Goal: Entertainment & Leisure: Consume media (video, audio)

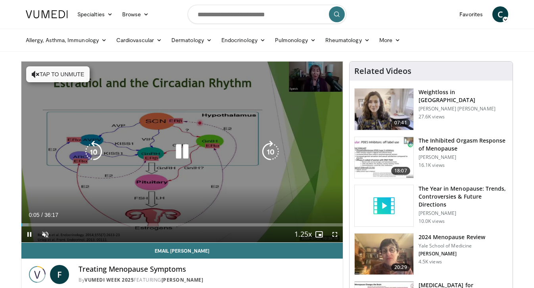
click at [184, 153] on icon "Video Player" at bounding box center [182, 151] width 22 height 22
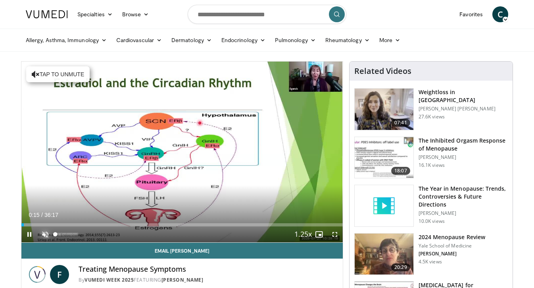
click at [44, 230] on span "Video Player" at bounding box center [45, 234] width 16 height 16
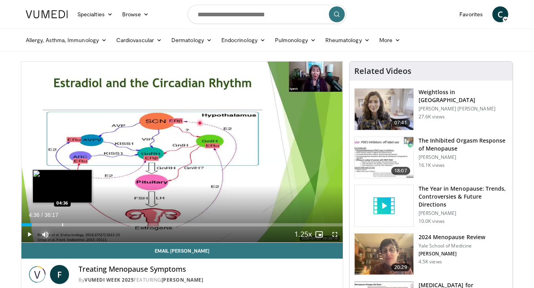
click at [62, 222] on div "Loaded : 0.00% 04:36 04:36" at bounding box center [181, 223] width 321 height 8
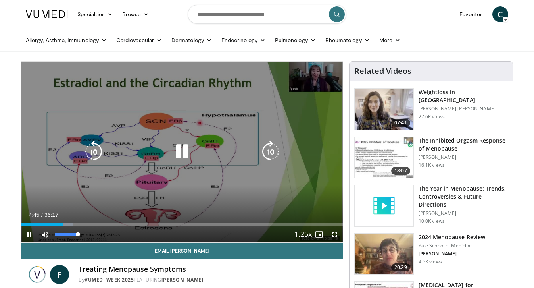
drag, startPoint x: 62, startPoint y: 227, endPoint x: 38, endPoint y: 226, distance: 24.6
click at [37, 226] on div "Current Time 4:45 / Duration 36:17 Pause Skip Backward Skip Forward Mute 100% L…" at bounding box center [181, 234] width 321 height 16
click at [129, 109] on div "10 seconds Tap to unmute" at bounding box center [181, 151] width 321 height 180
click at [123, 140] on div "10 seconds Tap to unmute" at bounding box center [181, 151] width 321 height 180
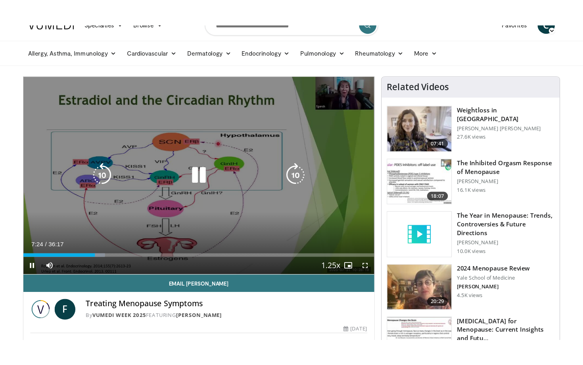
scroll to position [16, 0]
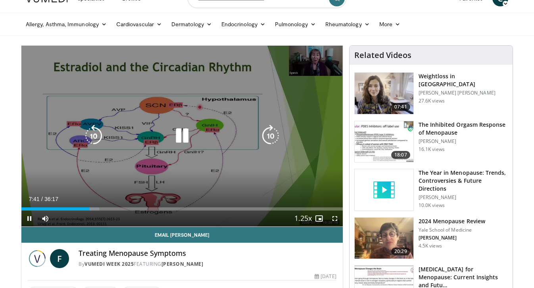
click at [271, 134] on icon "Video Player" at bounding box center [270, 136] width 22 height 22
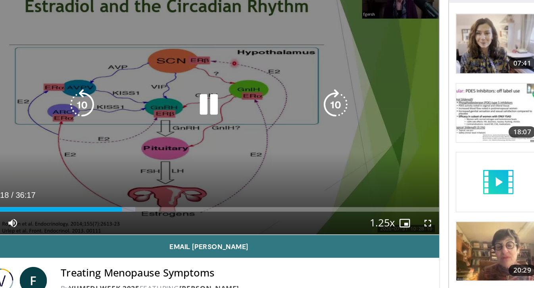
click at [240, 164] on div "10 seconds Tap to unmute" at bounding box center [181, 136] width 321 height 180
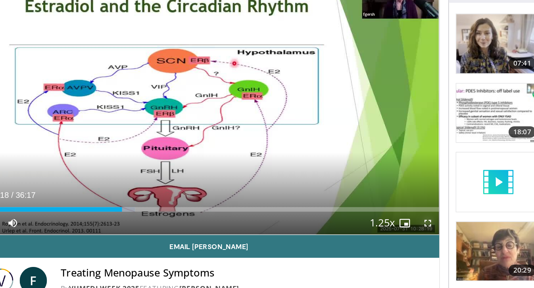
click at [334, 219] on span "Video Player" at bounding box center [335, 218] width 16 height 16
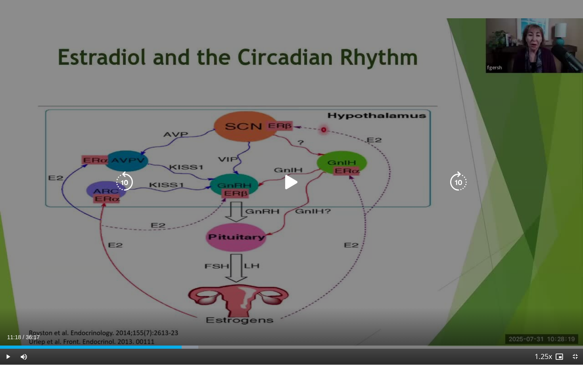
click at [290, 180] on icon "Video Player" at bounding box center [291, 182] width 22 height 22
click at [432, 250] on div "10 seconds Tap to unmute" at bounding box center [291, 182] width 583 height 364
click at [285, 185] on icon "Video Player" at bounding box center [291, 182] width 22 height 22
click at [388, 137] on div "10 seconds Tap to unmute" at bounding box center [291, 182] width 583 height 364
click at [288, 180] on icon "Video Player" at bounding box center [291, 182] width 22 height 22
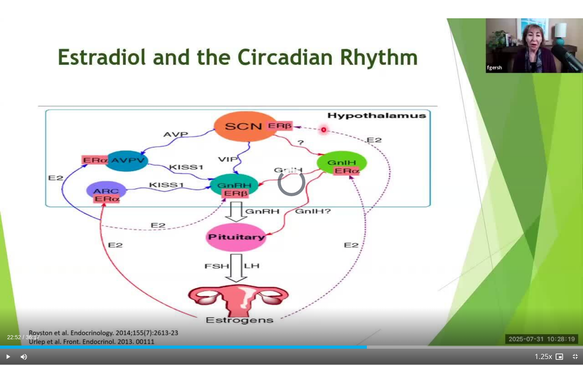
drag, startPoint x: 348, startPoint y: 347, endPoint x: 369, endPoint y: 348, distance: 21.1
click at [369, 287] on div "Current Time 22:52 / Duration 36:17 Play Skip Backward Skip Forward Mute 91% Lo…" at bounding box center [291, 356] width 583 height 16
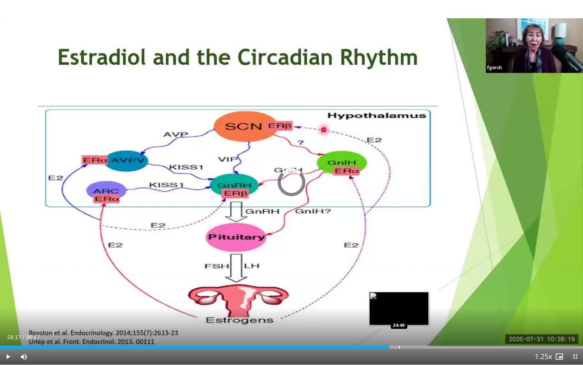
drag, startPoint x: 375, startPoint y: 347, endPoint x: 400, endPoint y: 346, distance: 25.0
click at [400, 287] on div "Progress Bar" at bounding box center [399, 346] width 1 height 3
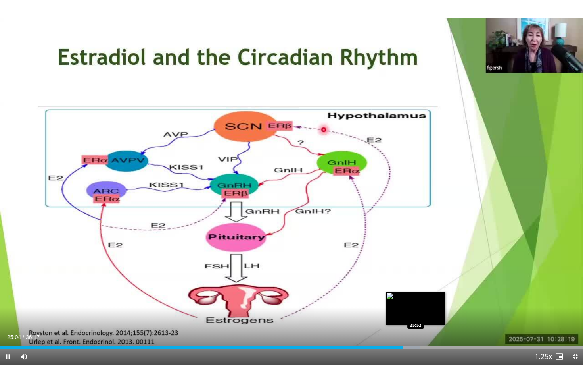
drag, startPoint x: 402, startPoint y: 346, endPoint x: 416, endPoint y: 346, distance: 13.9
click at [416, 287] on video-js "**********" at bounding box center [291, 182] width 583 height 365
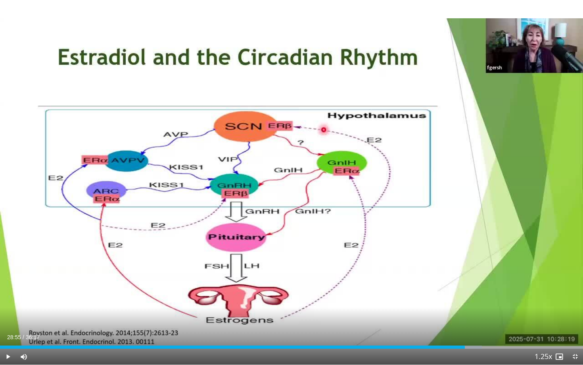
drag, startPoint x: 447, startPoint y: 348, endPoint x: 465, endPoint y: 350, distance: 18.0
click at [465, 287] on div "Current Time 28:55 / Duration 36:17 Play Skip Backward Skip Forward Mute 91% Lo…" at bounding box center [291, 356] width 583 height 16
drag, startPoint x: 464, startPoint y: 348, endPoint x: 471, endPoint y: 348, distance: 7.1
click at [471, 287] on div "Progress Bar" at bounding box center [471, 346] width 1 height 3
drag, startPoint x: 474, startPoint y: 347, endPoint x: 480, endPoint y: 347, distance: 6.0
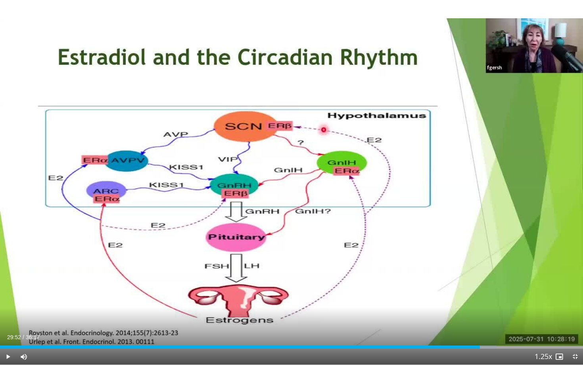
click at [480, 287] on div "Progress Bar" at bounding box center [480, 346] width 1 height 3
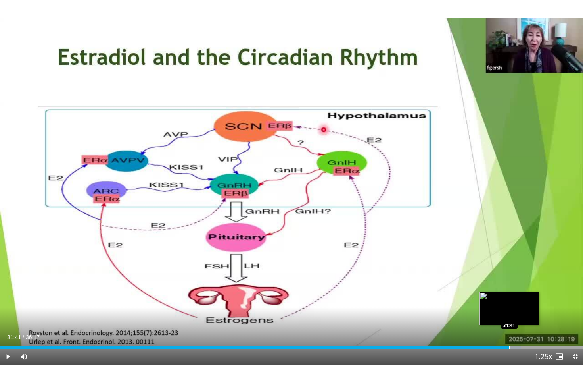
click at [509, 287] on div "Progress Bar" at bounding box center [509, 346] width 1 height 3
click at [516, 287] on div "Progress Bar" at bounding box center [516, 346] width 1 height 3
click at [520, 287] on div "Progress Bar" at bounding box center [520, 346] width 1 height 3
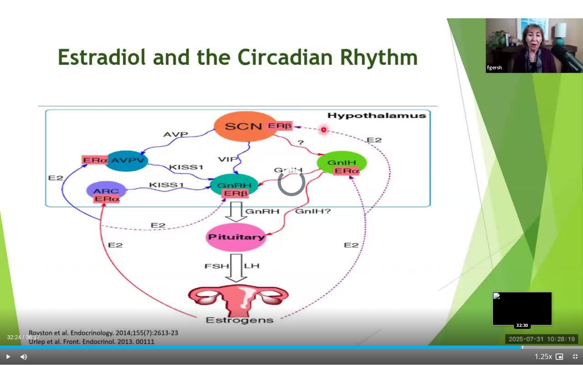
click at [522, 287] on div "Progress Bar" at bounding box center [522, 346] width 1 height 3
click at [528, 287] on div "Progress Bar" at bounding box center [528, 346] width 1 height 3
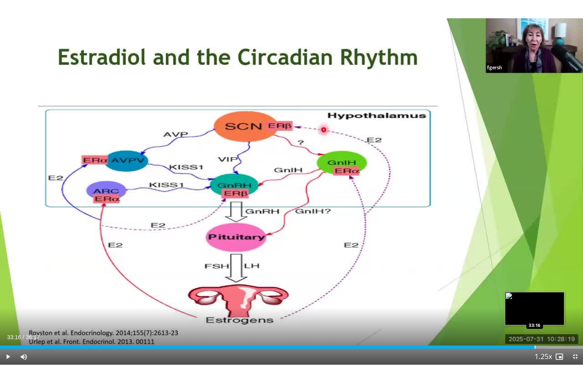
click at [534, 287] on div "Progress Bar" at bounding box center [535, 346] width 1 height 3
drag, startPoint x: 537, startPoint y: 346, endPoint x: 544, endPoint y: 348, distance: 7.4
click at [534, 287] on div "Current Time 33:53 / Duration 36:17 Play Skip Backward Skip Forward Mute 91% Lo…" at bounding box center [291, 356] width 583 height 16
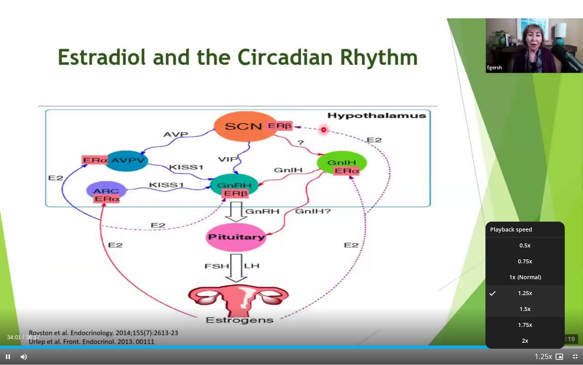
click at [534, 287] on li "1.5x" at bounding box center [525, 309] width 79 height 16
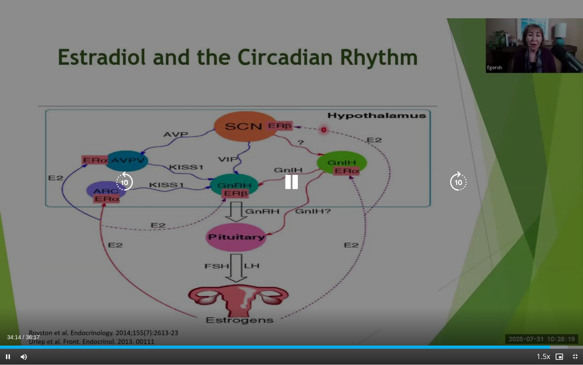
click at [453, 179] on icon "Video Player" at bounding box center [458, 182] width 22 height 22
click at [457, 180] on icon "Video Player" at bounding box center [458, 182] width 22 height 22
click at [431, 253] on div "20 seconds Tap to unmute" at bounding box center [291, 182] width 583 height 364
click at [432, 253] on div "20 seconds Tap to unmute" at bounding box center [291, 182] width 583 height 364
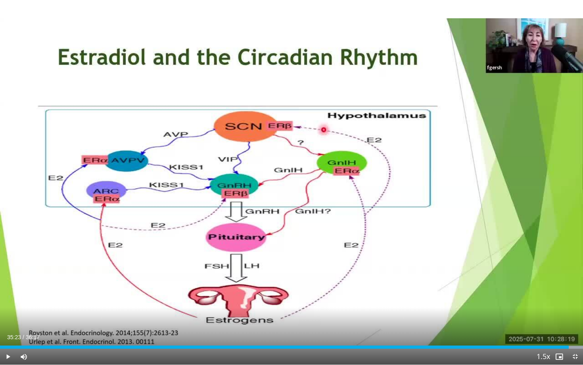
drag, startPoint x: 561, startPoint y: 346, endPoint x: 569, endPoint y: 346, distance: 7.5
click at [534, 287] on div "Progress Bar" at bounding box center [569, 346] width 1 height 3
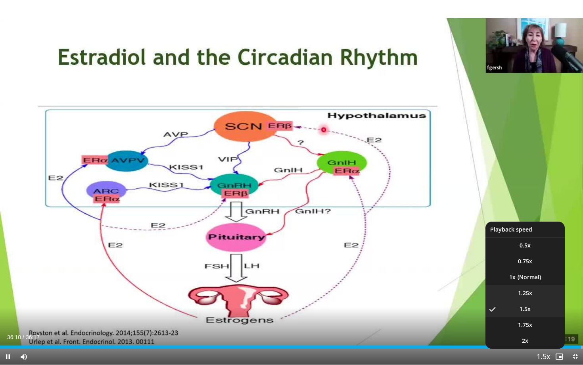
click at [532, 287] on li "1.25x" at bounding box center [525, 293] width 79 height 16
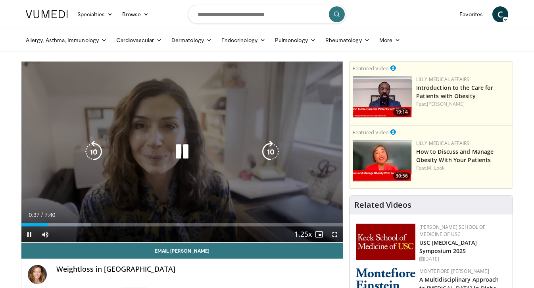
click at [184, 94] on div "10 seconds Tap to unmute" at bounding box center [181, 151] width 321 height 180
